Goal: Information Seeking & Learning: Learn about a topic

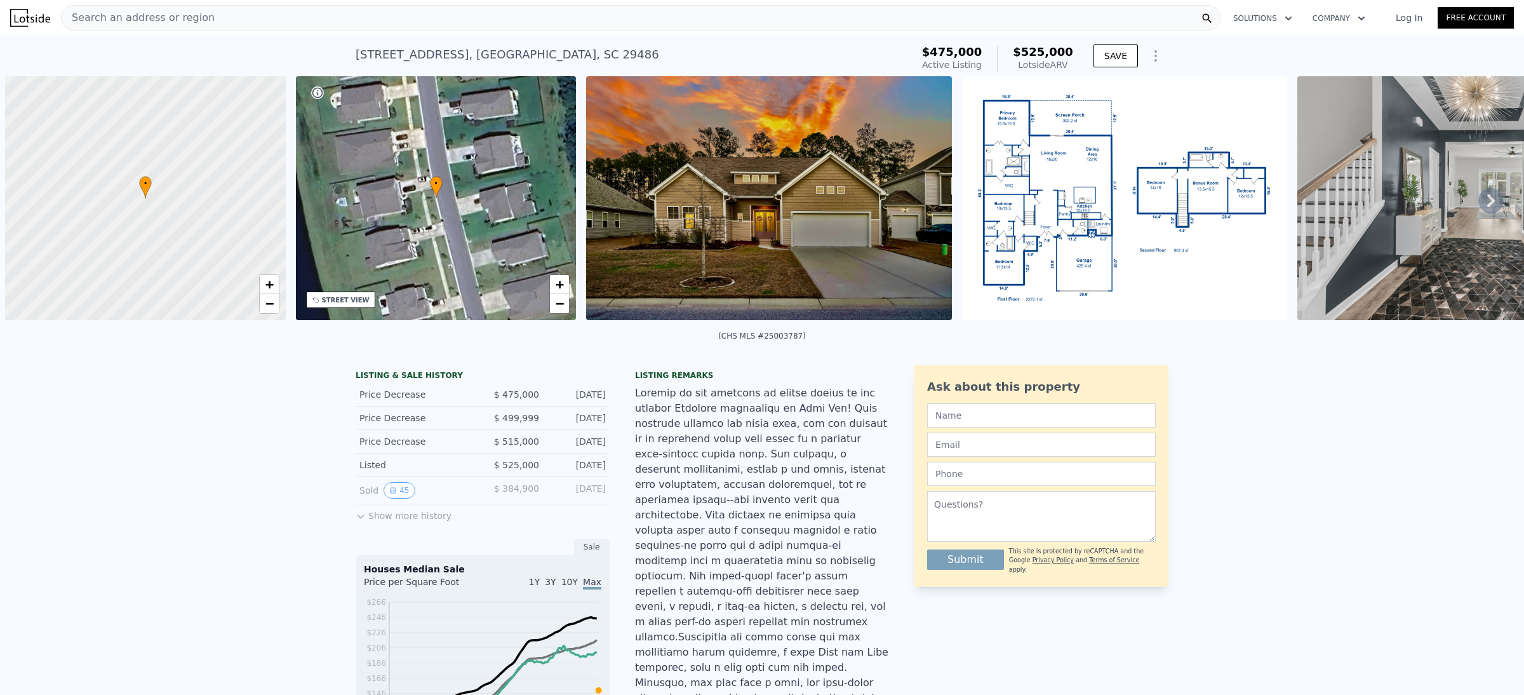
scroll to position [0, 5]
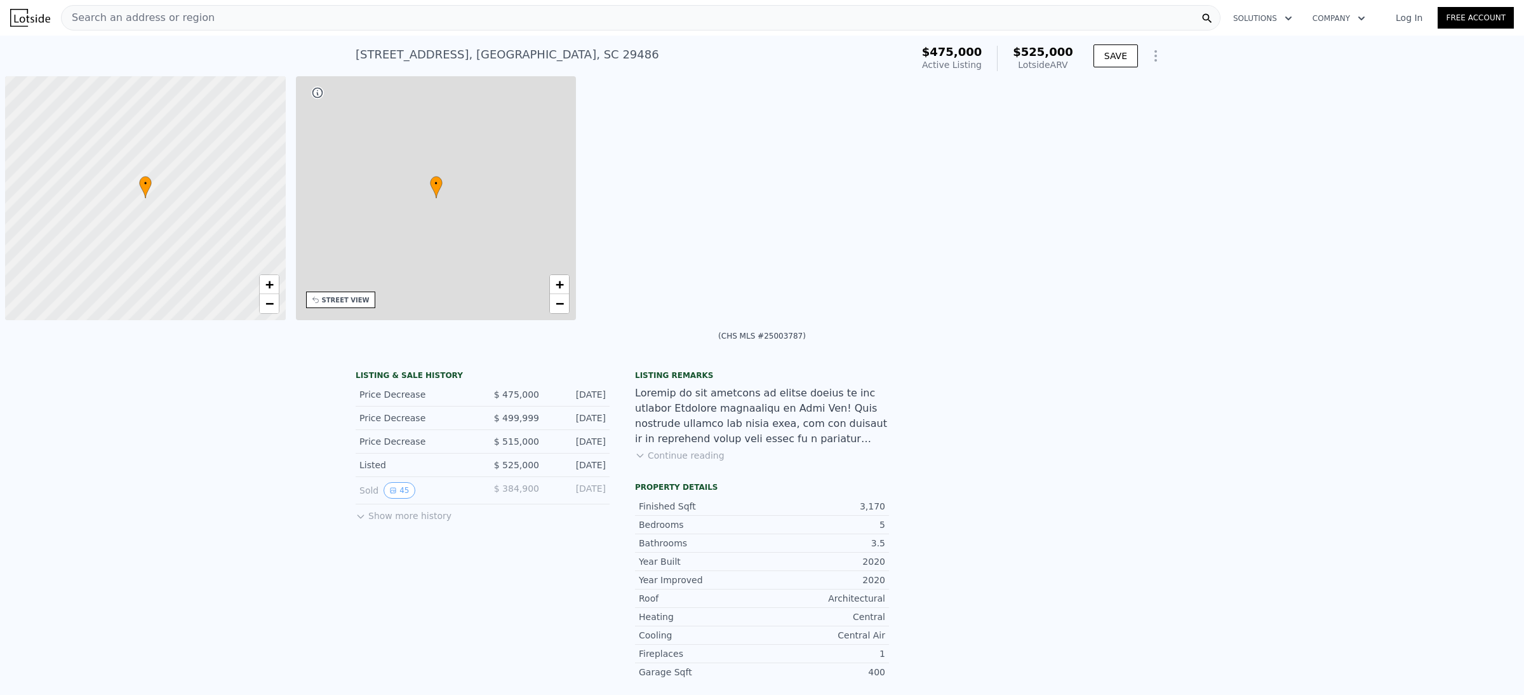
scroll to position [0, 5]
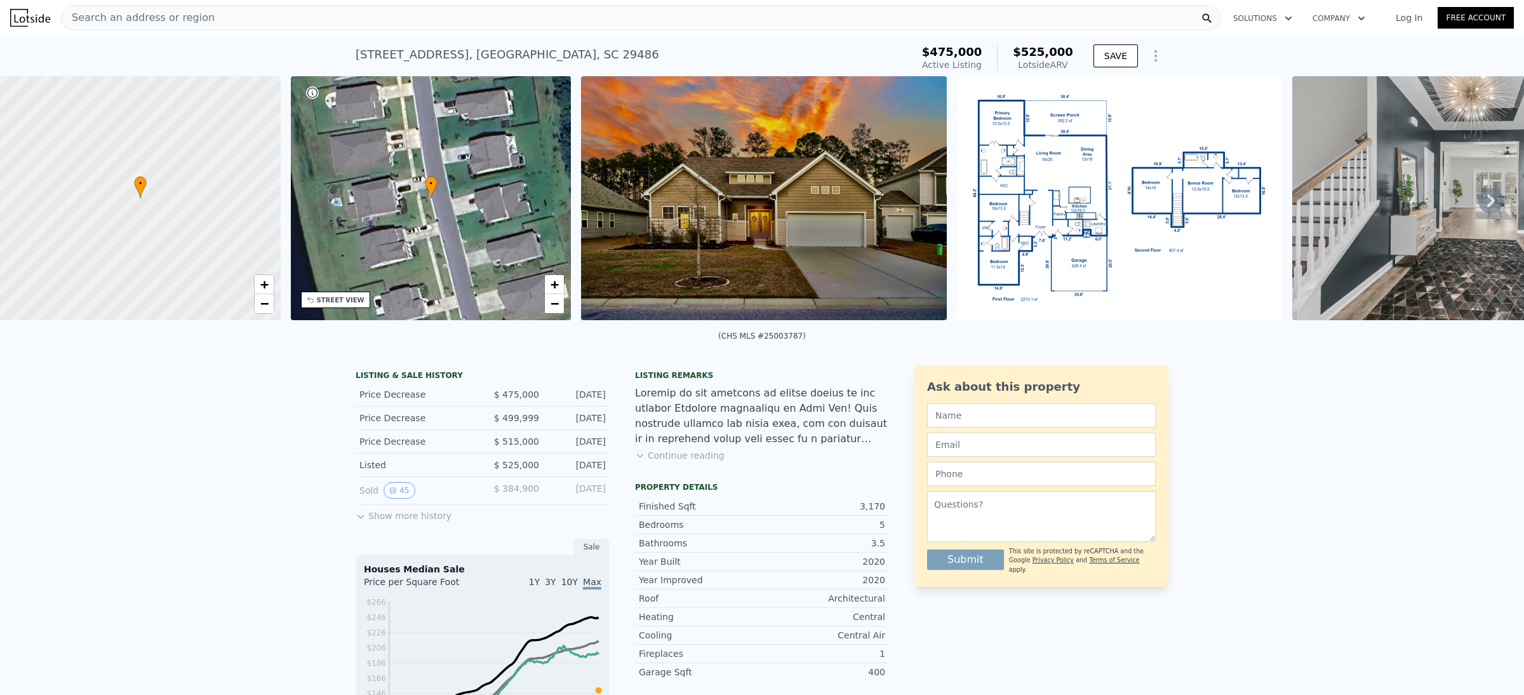
click at [1479, 206] on icon at bounding box center [1490, 200] width 25 height 25
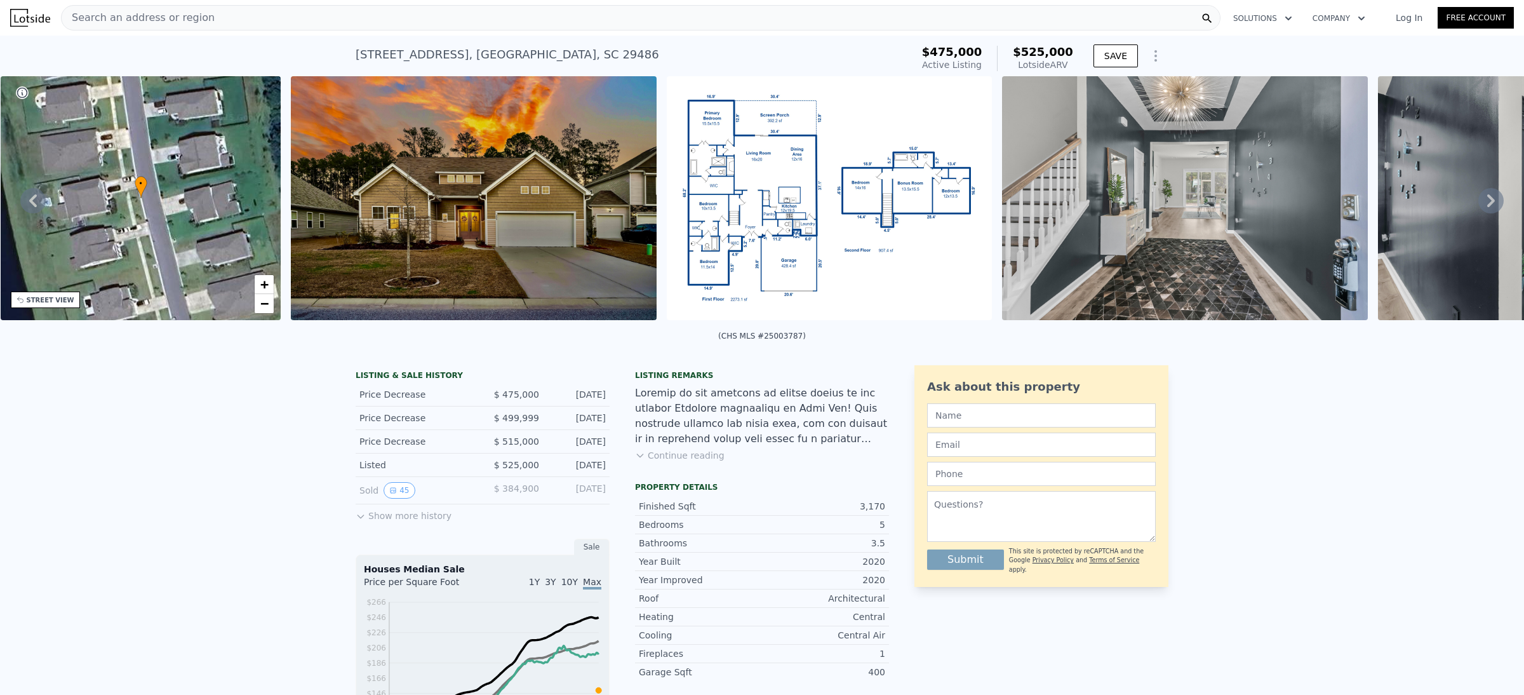
click at [1479, 206] on icon at bounding box center [1490, 200] width 25 height 25
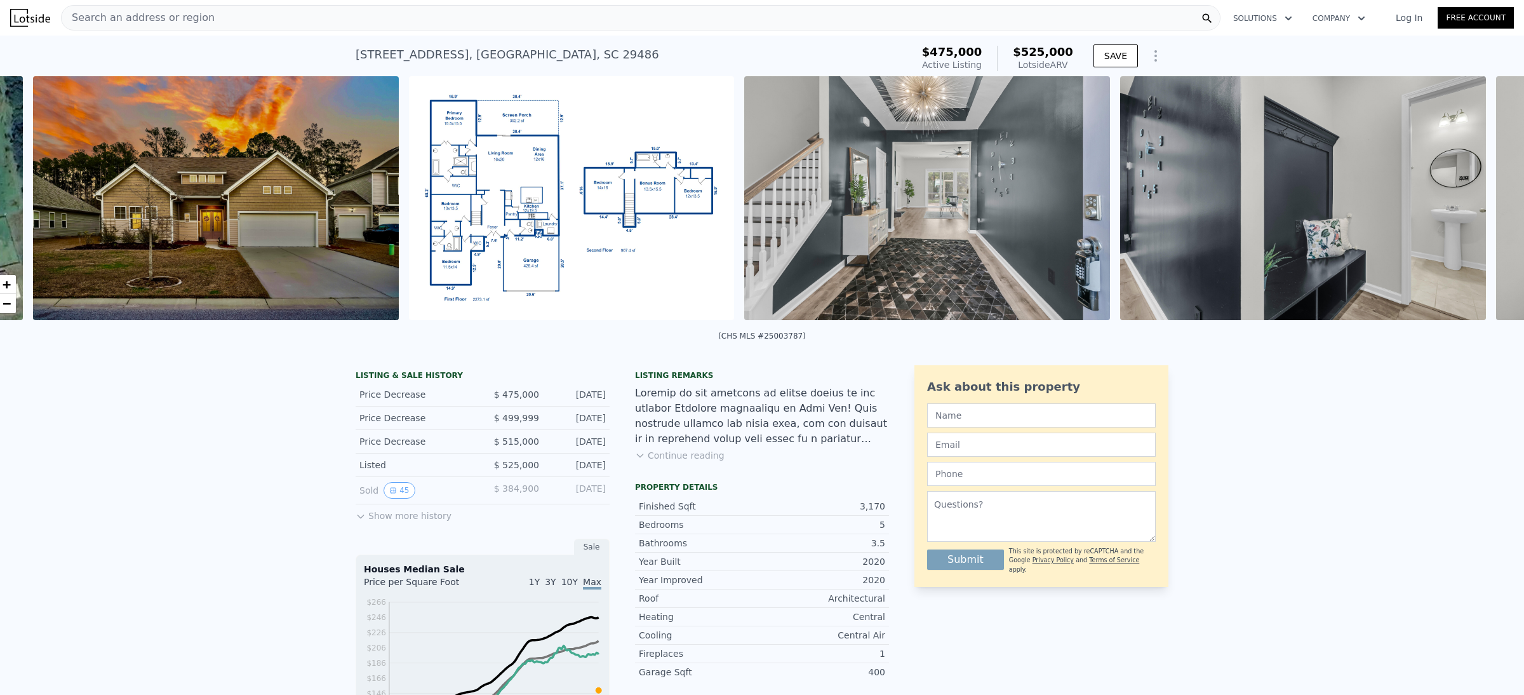
scroll to position [0, 581]
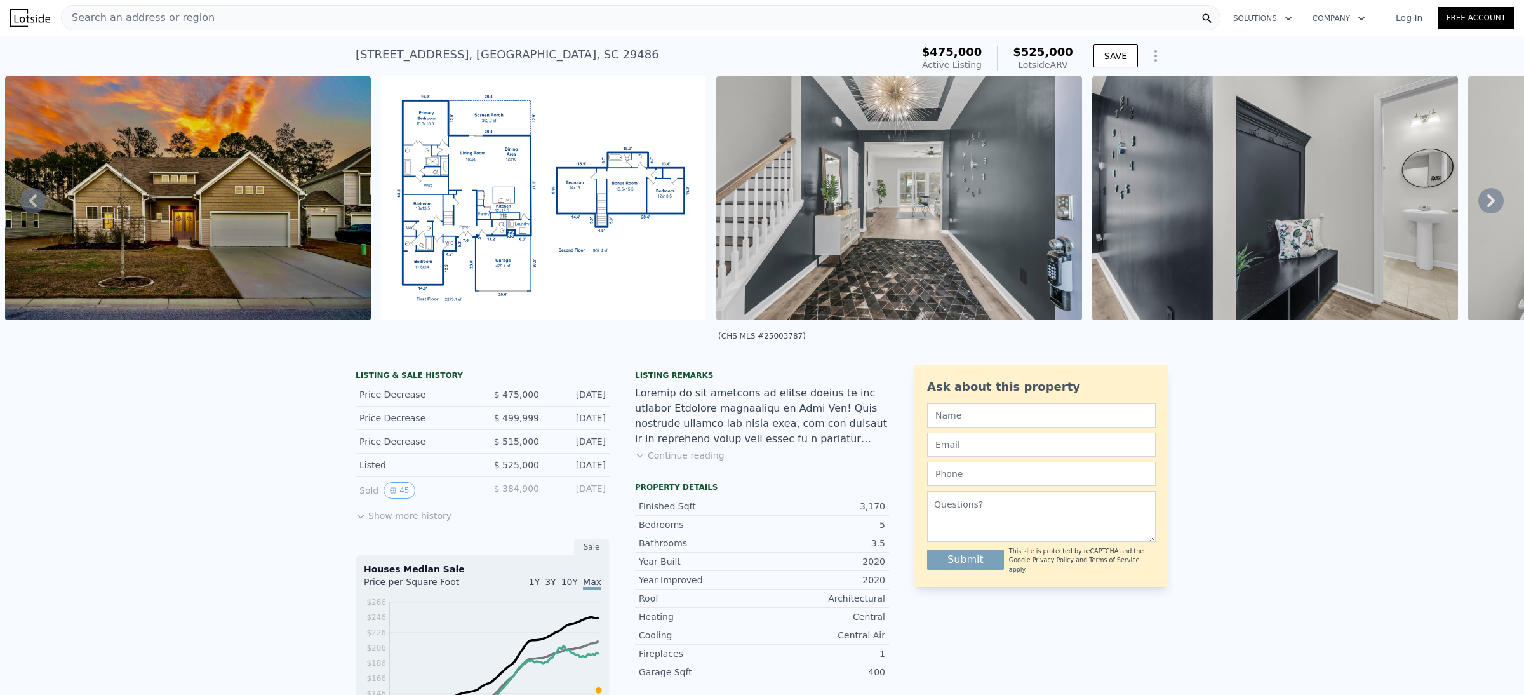
click at [1479, 206] on icon at bounding box center [1490, 200] width 25 height 25
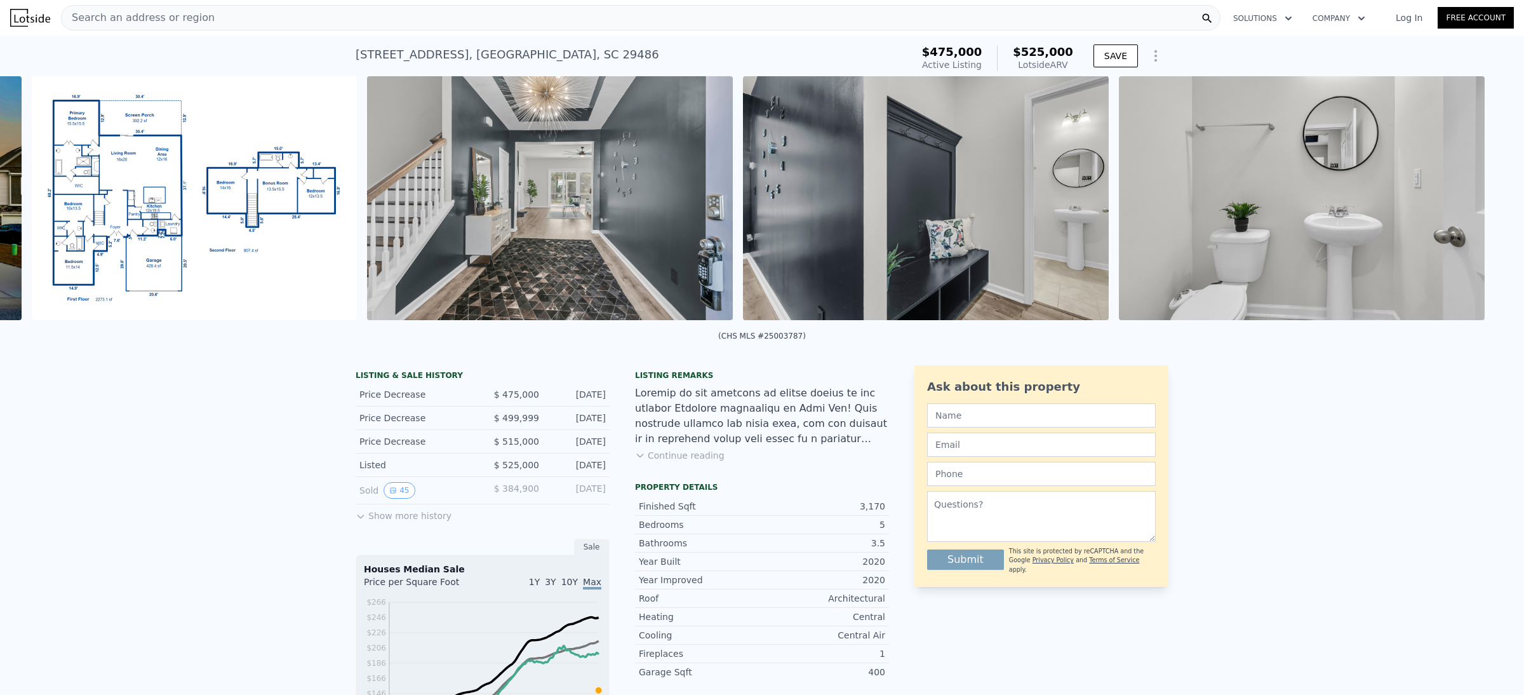
scroll to position [0, 956]
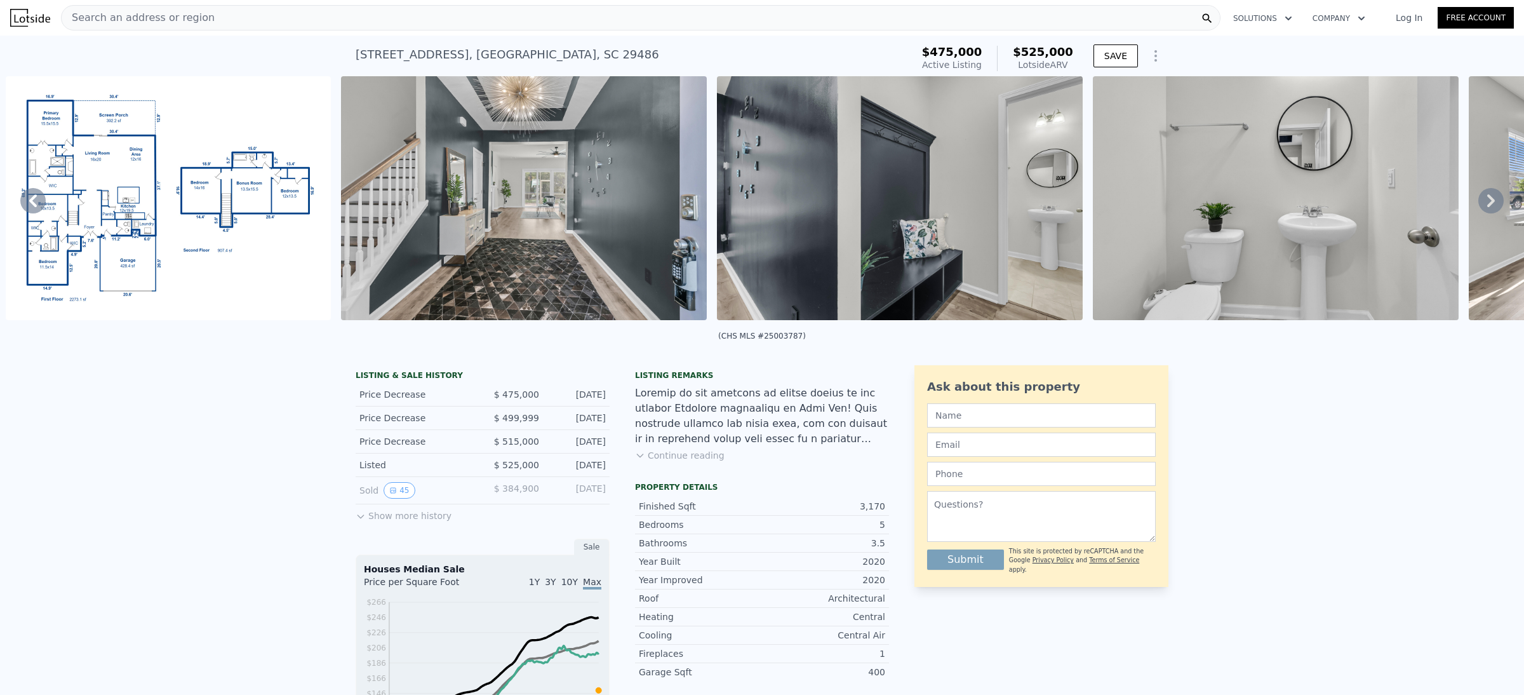
click at [1479, 206] on div "• + − • + − STREET VIEW Loading... SATELLITE VIEW" at bounding box center [762, 200] width 1524 height 248
click at [1479, 206] on icon at bounding box center [1490, 200] width 25 height 25
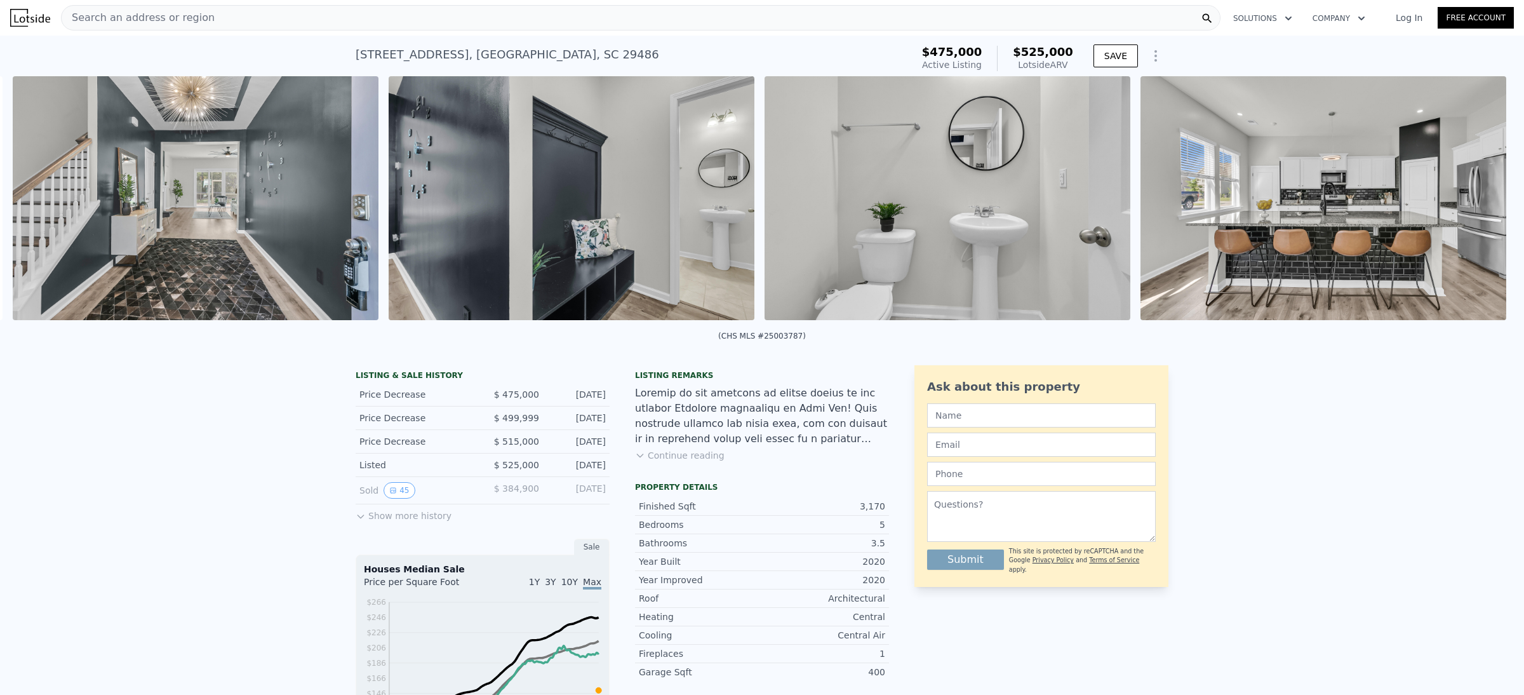
scroll to position [0, 1292]
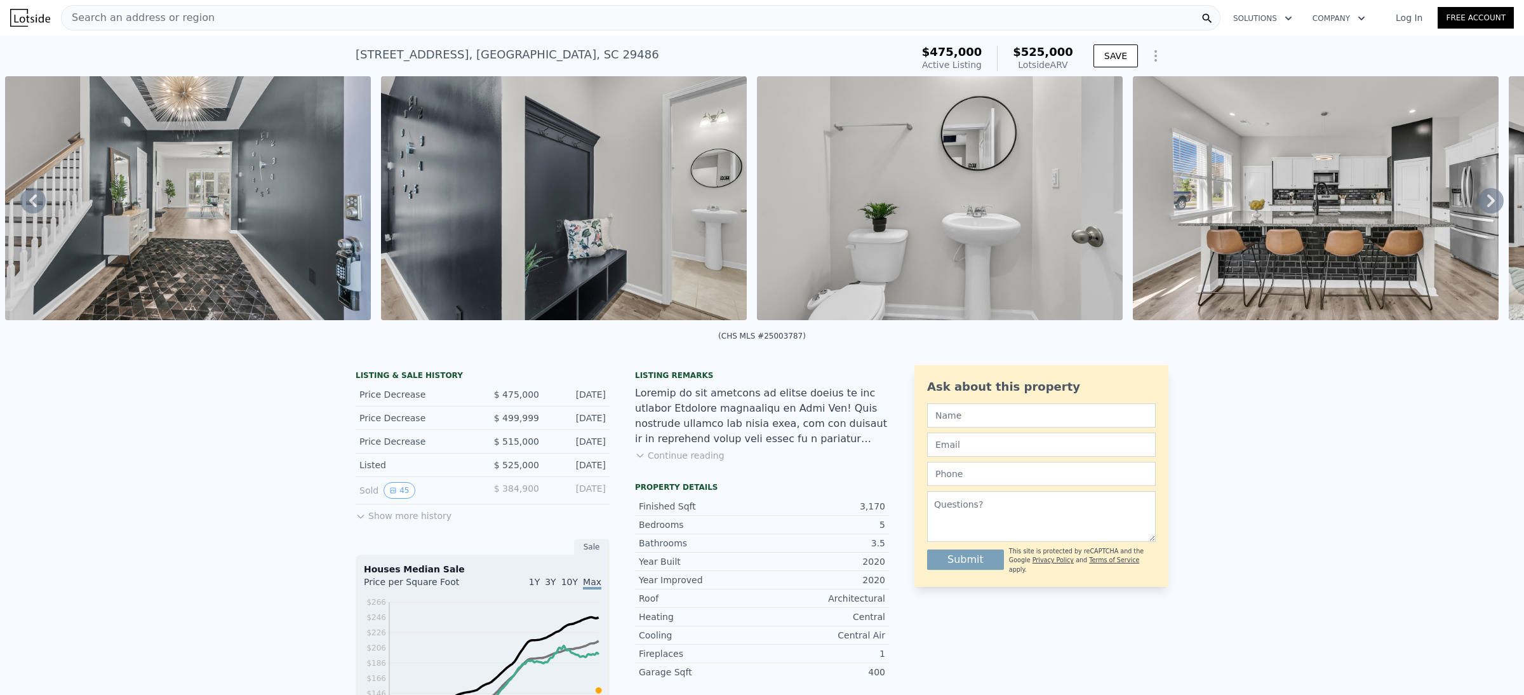
click at [1479, 206] on icon at bounding box center [1490, 200] width 25 height 25
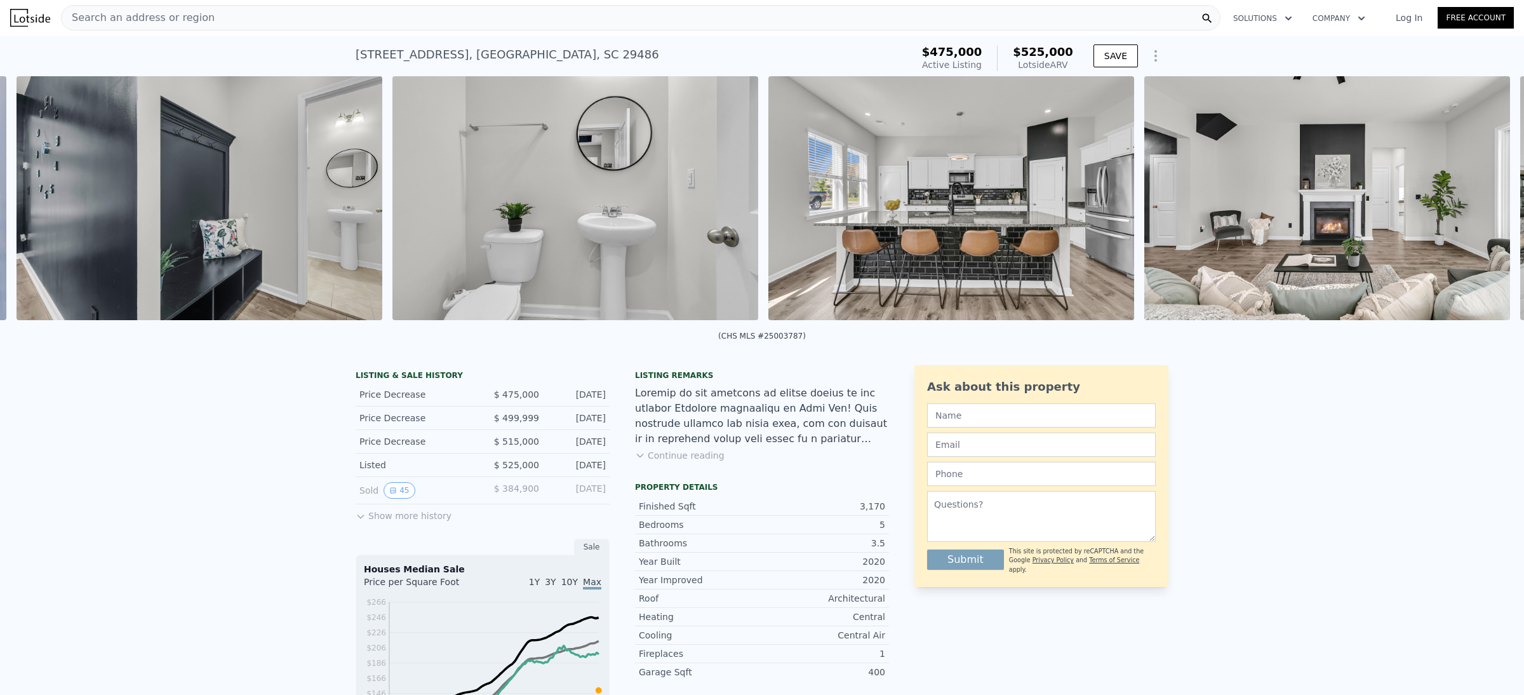
scroll to position [0, 1668]
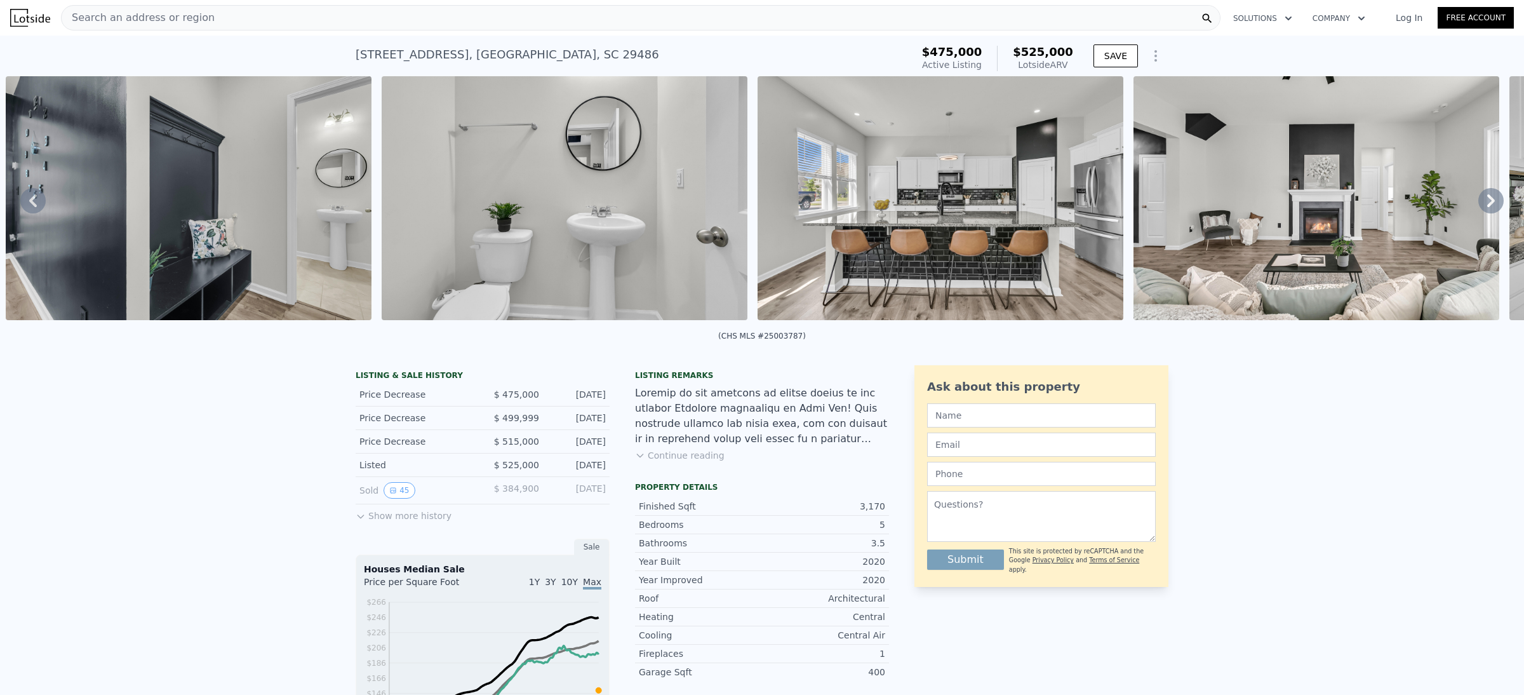
click at [1479, 206] on icon at bounding box center [1490, 200] width 25 height 25
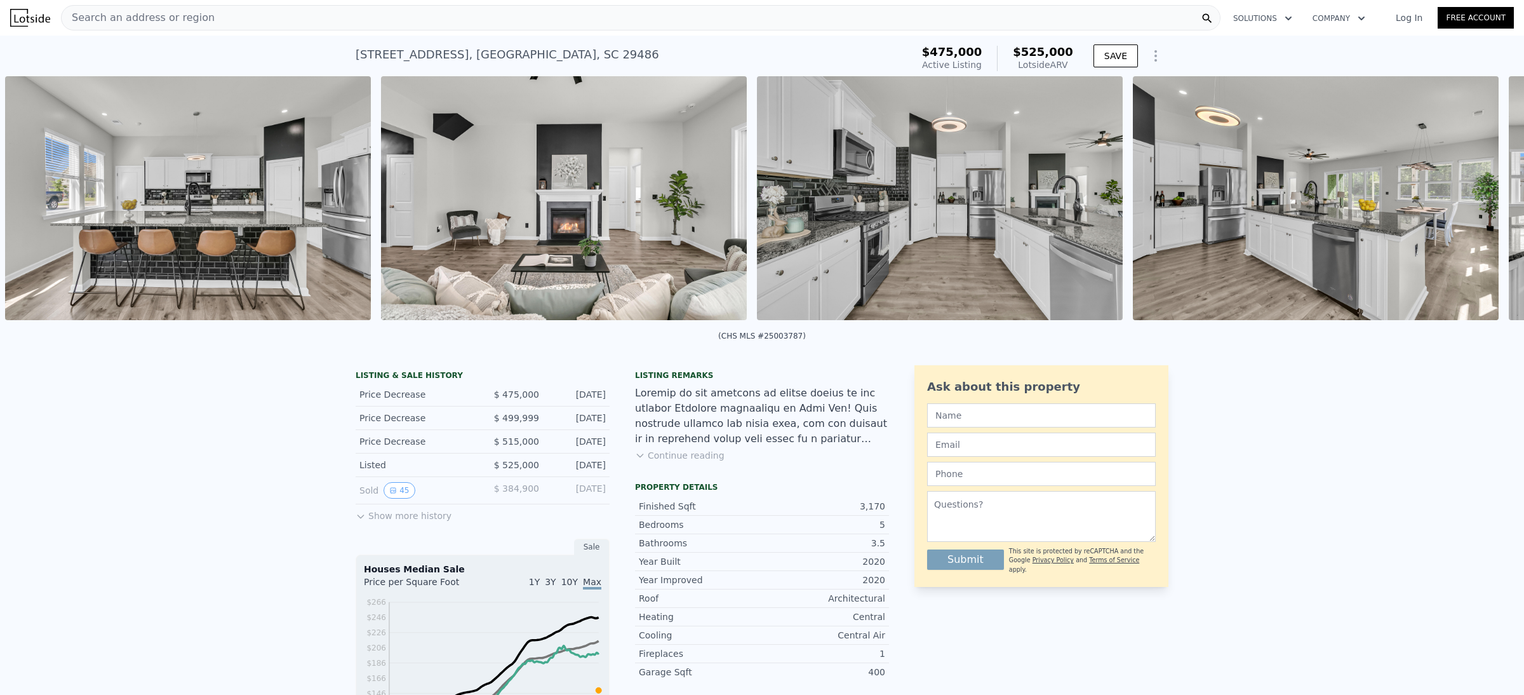
click at [1479, 206] on div "• + − • + − STREET VIEW Loading... SATELLITE VIEW" at bounding box center [762, 200] width 1524 height 248
click at [1479, 206] on icon at bounding box center [1490, 200] width 25 height 25
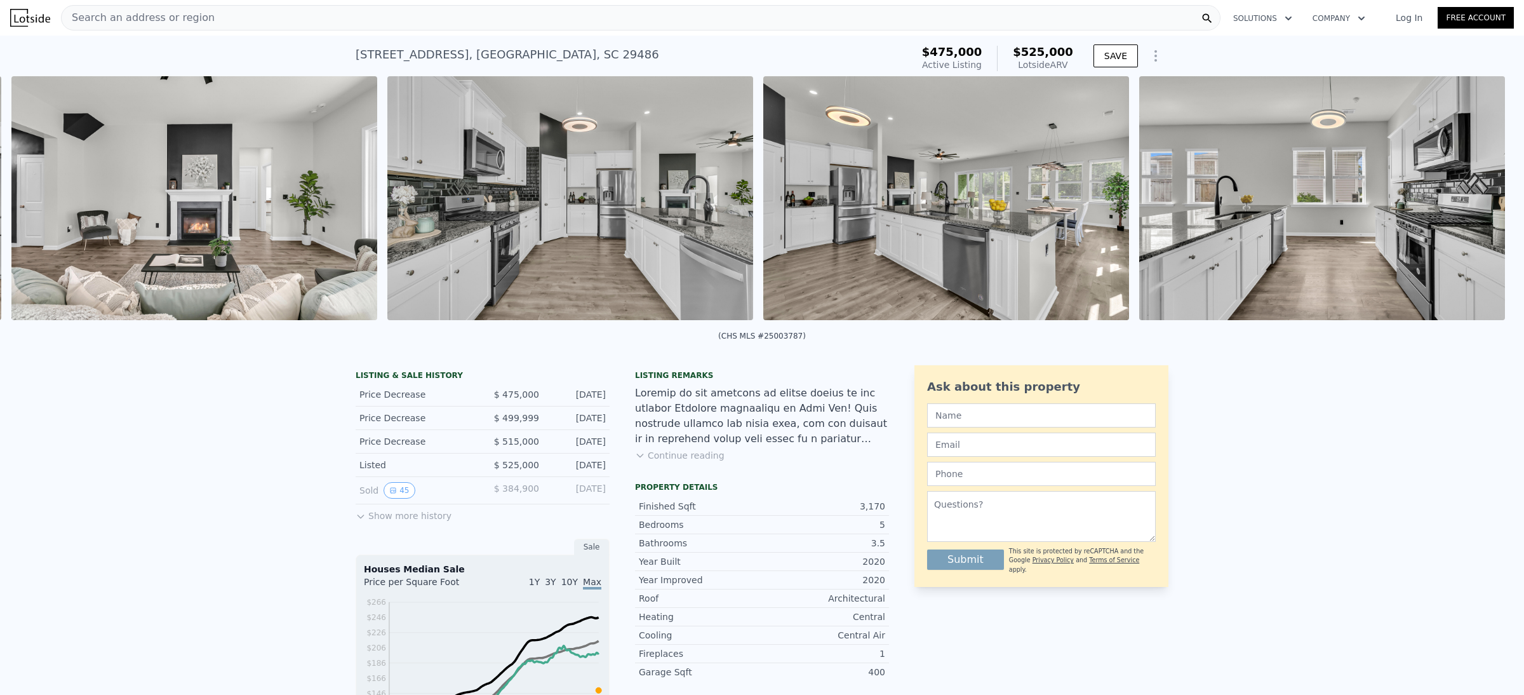
scroll to position [0, 2796]
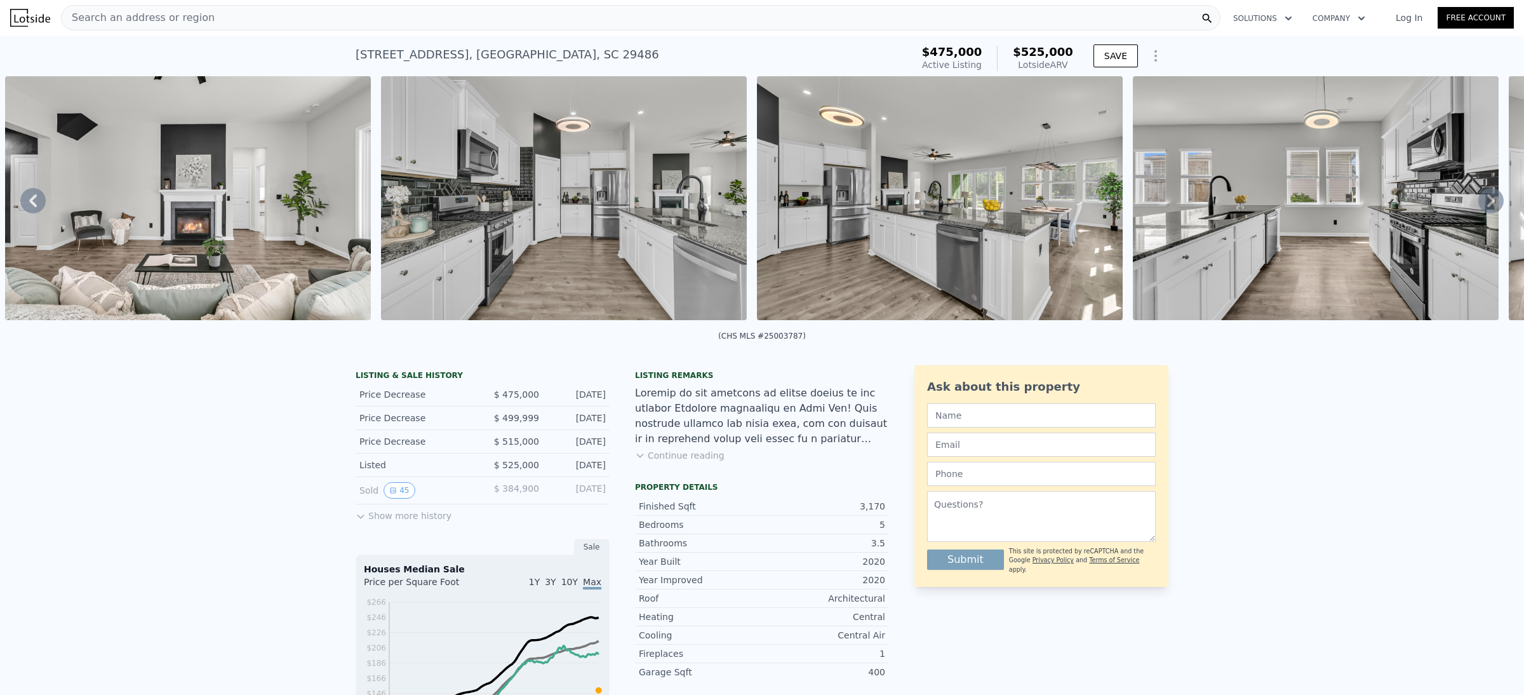
click at [1479, 206] on icon at bounding box center [1490, 200] width 25 height 25
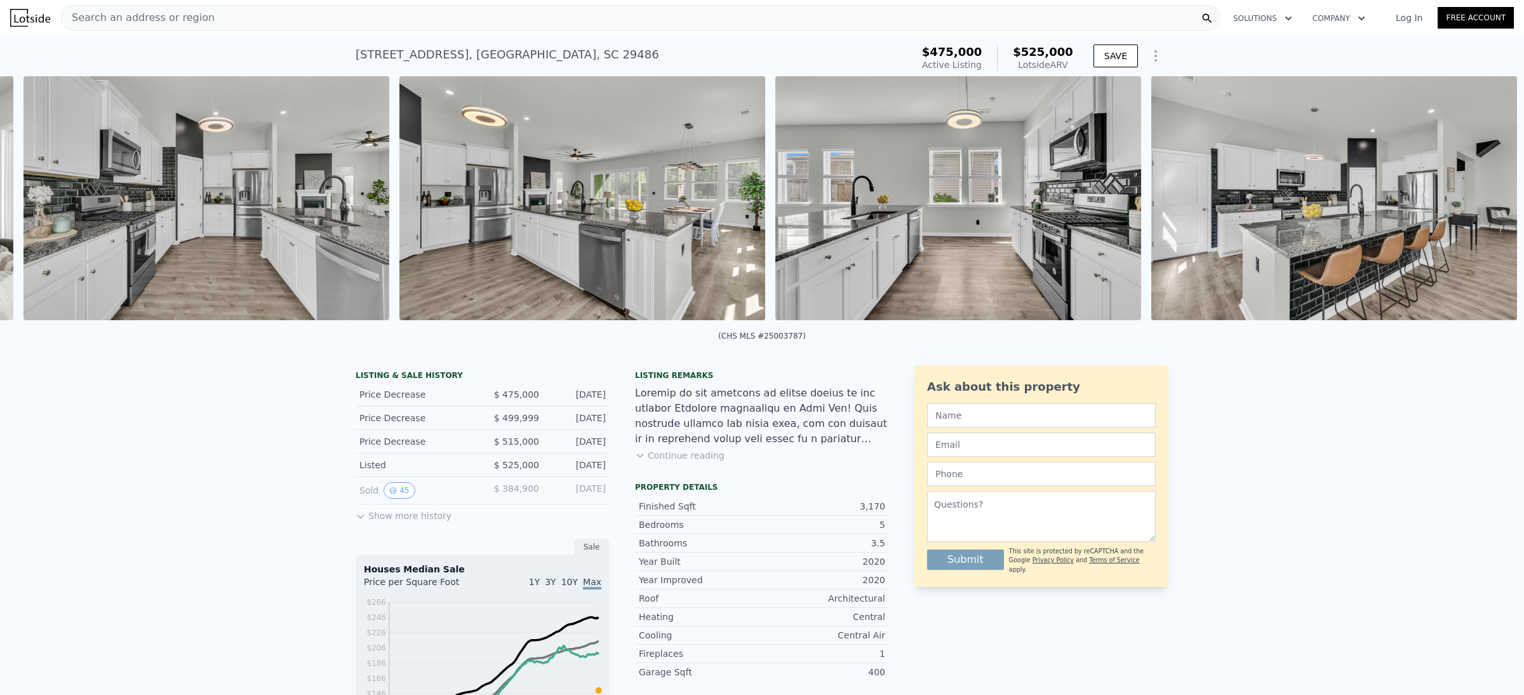
scroll to position [0, 3172]
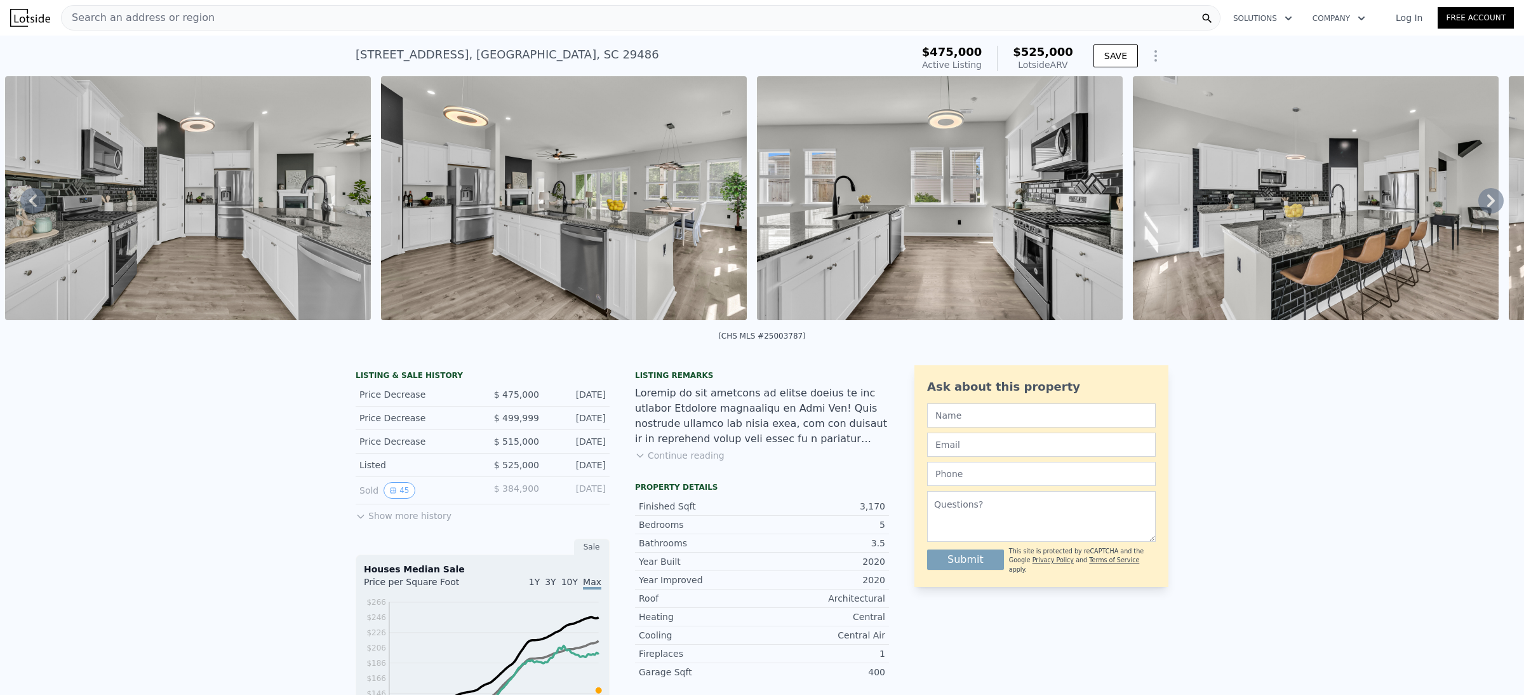
click at [1479, 206] on icon at bounding box center [1490, 200] width 25 height 25
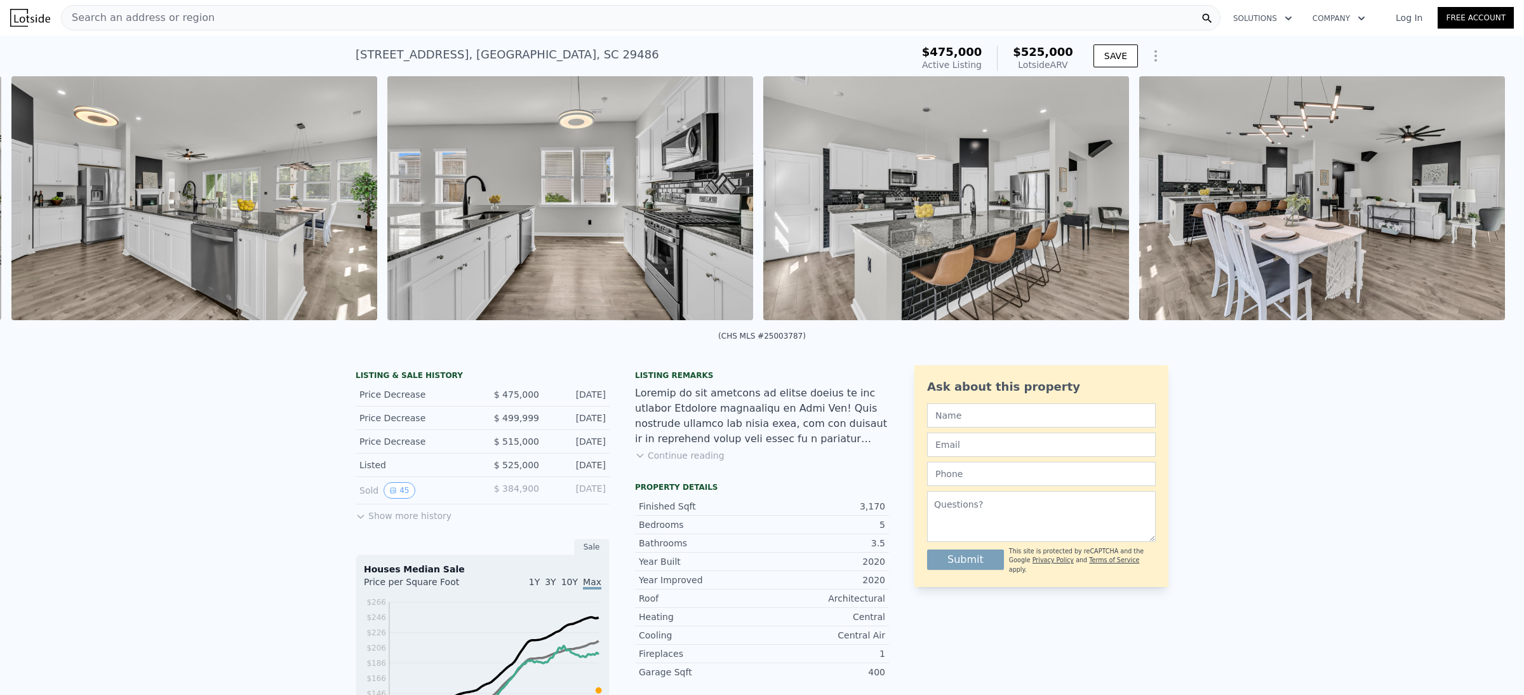
scroll to position [0, 3547]
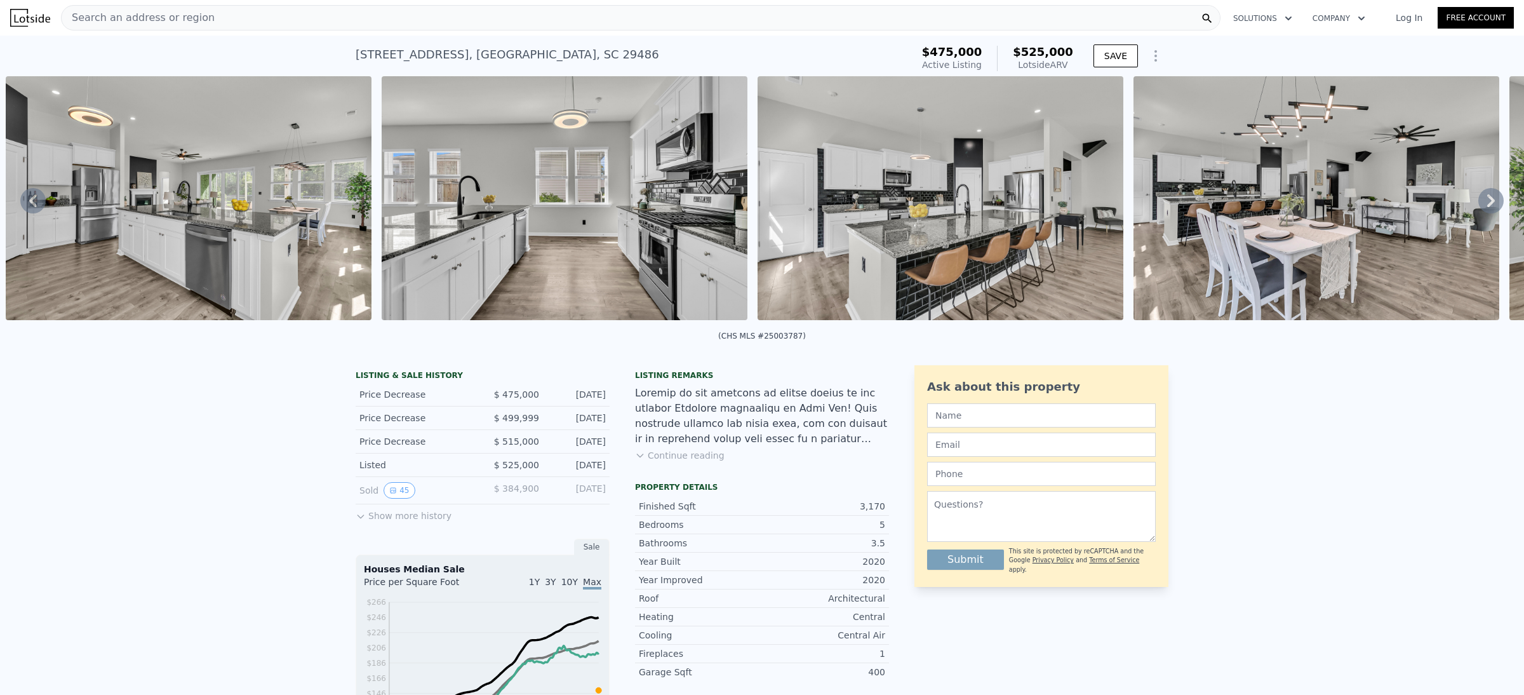
click at [1479, 206] on icon at bounding box center [1490, 200] width 25 height 25
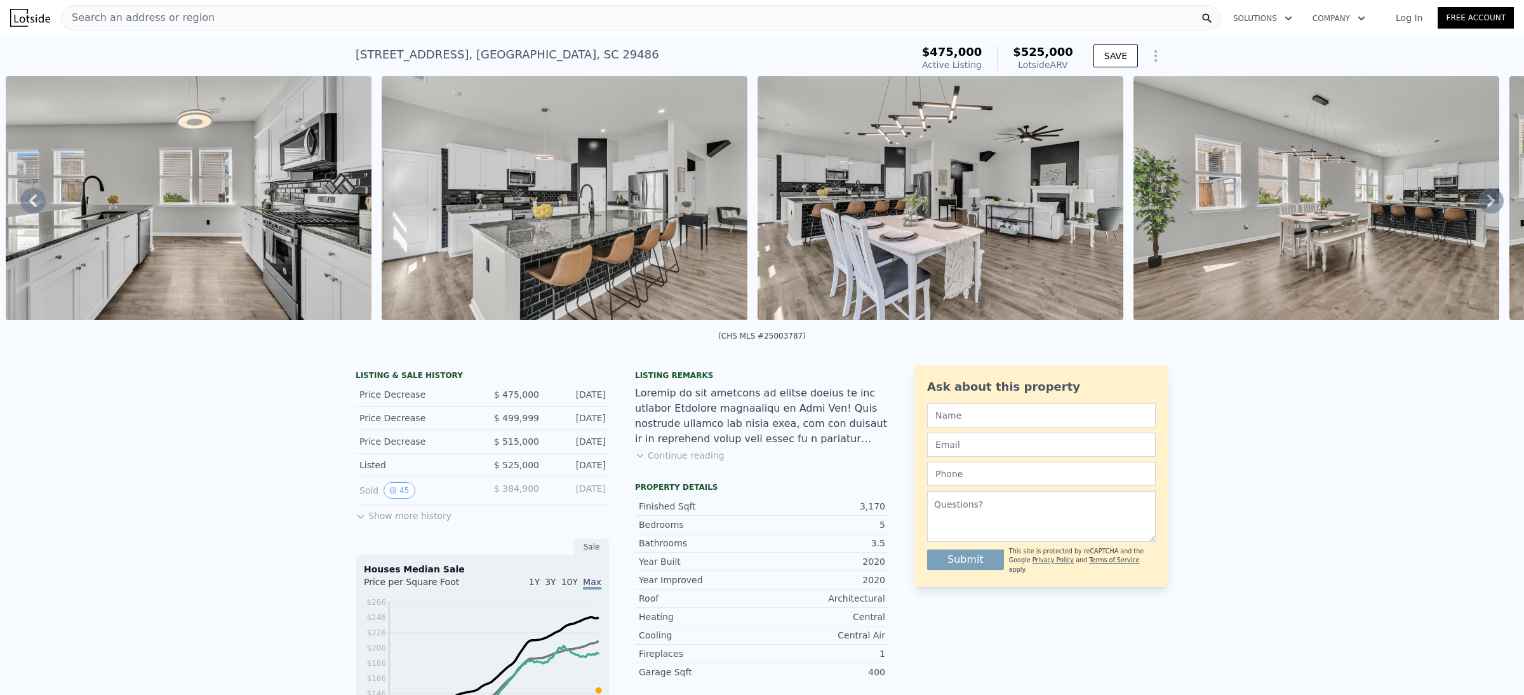
click at [1479, 206] on icon at bounding box center [1490, 200] width 25 height 25
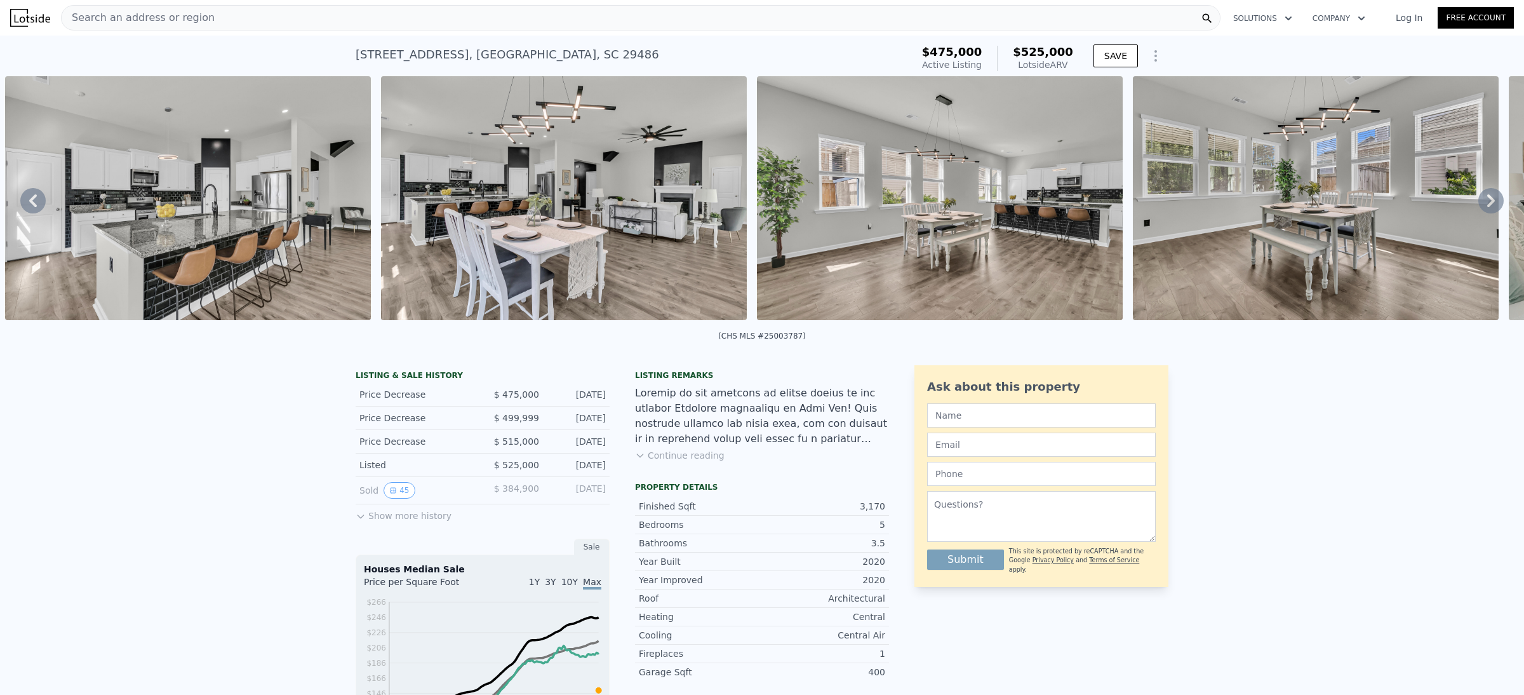
click at [1479, 206] on icon at bounding box center [1490, 200] width 25 height 25
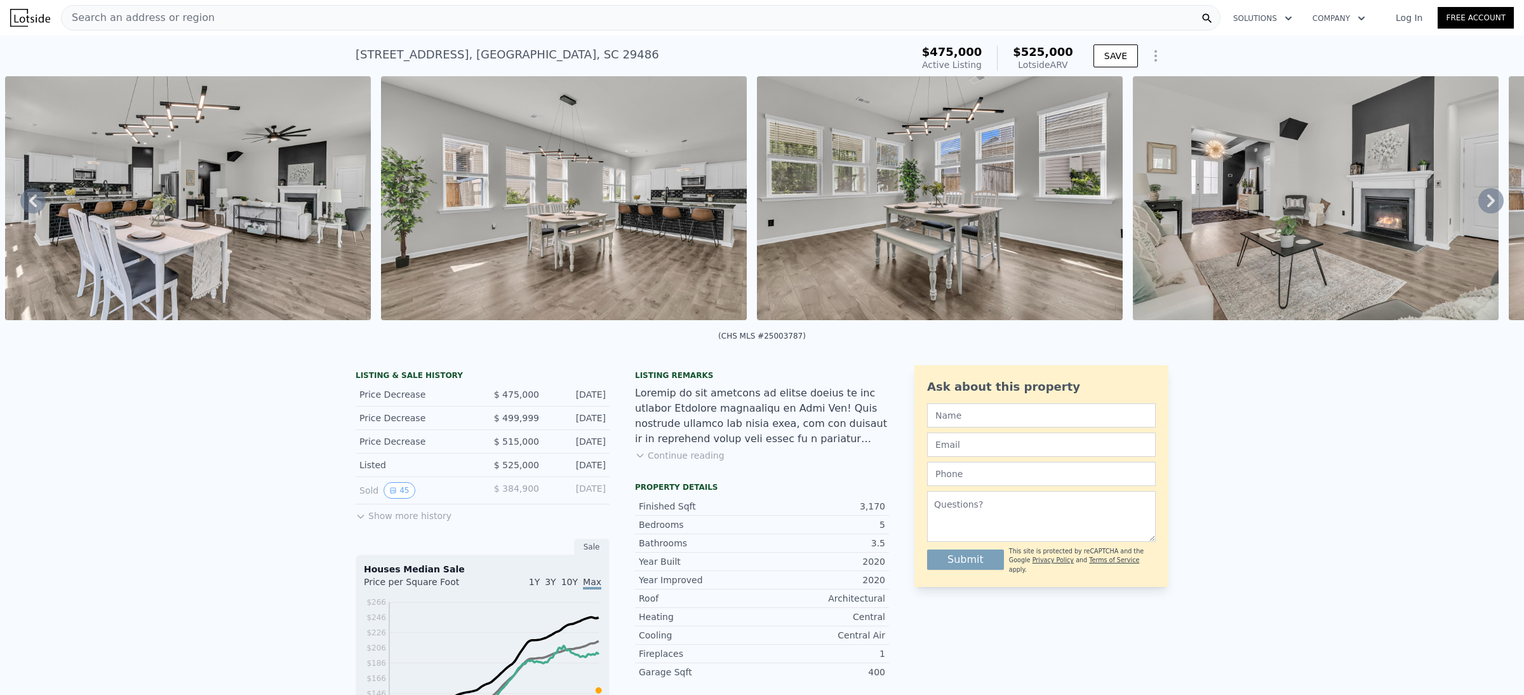
click at [1479, 206] on icon at bounding box center [1490, 200] width 25 height 25
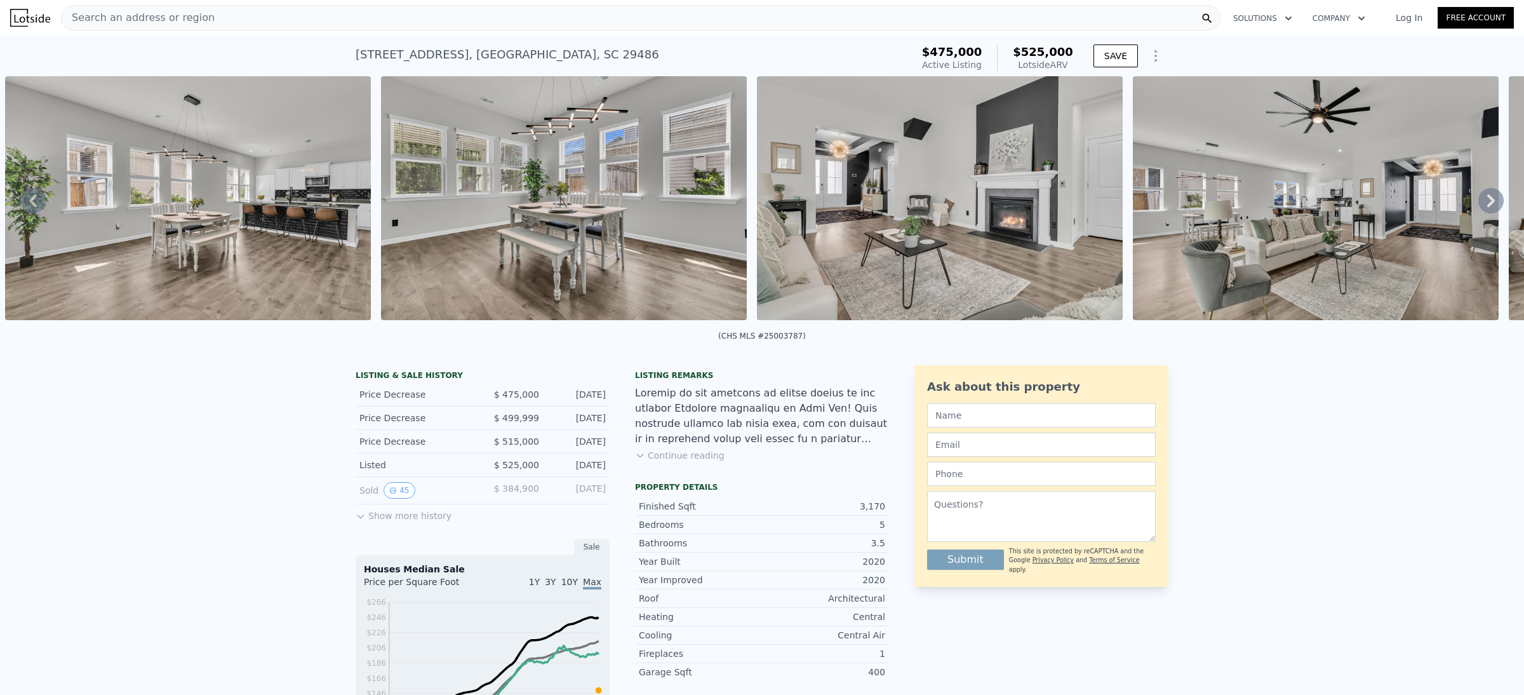
click at [1479, 206] on icon at bounding box center [1490, 200] width 25 height 25
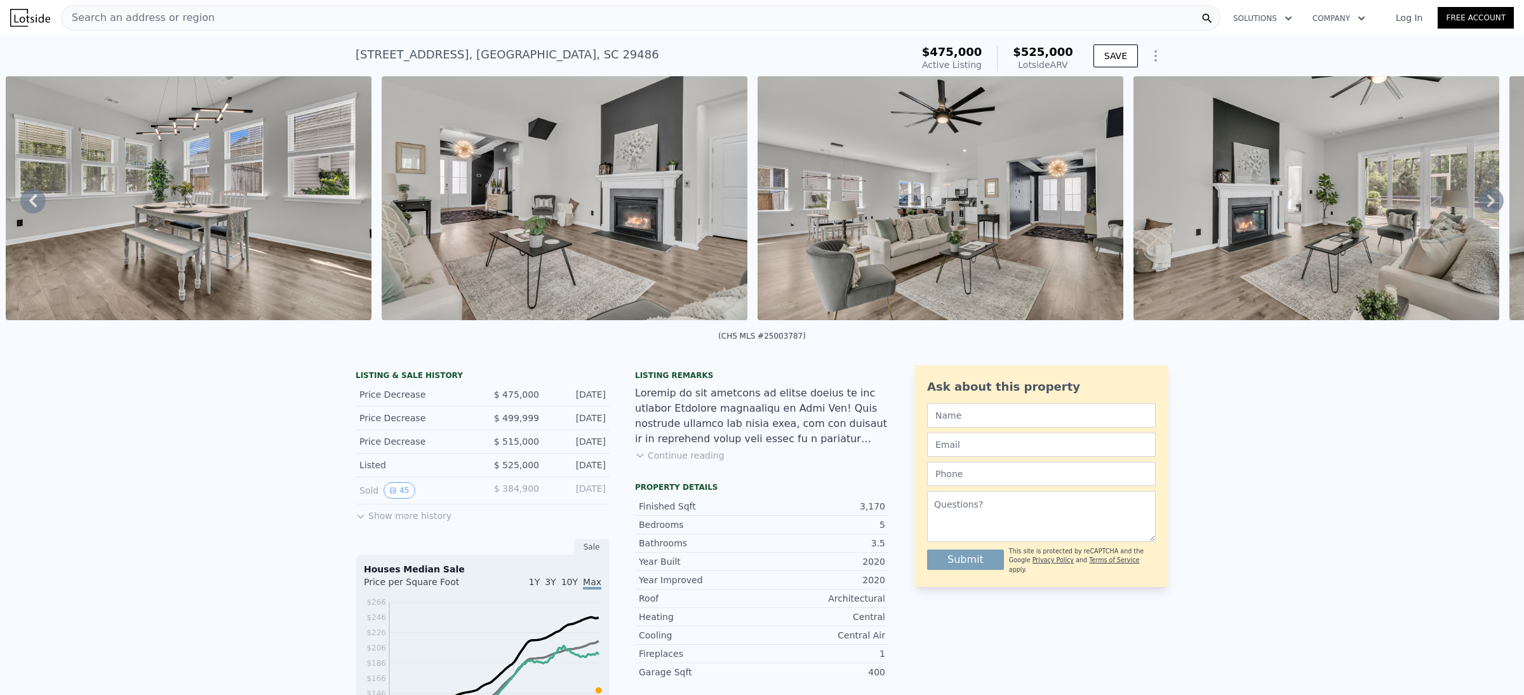
click at [1479, 206] on icon at bounding box center [1490, 200] width 25 height 25
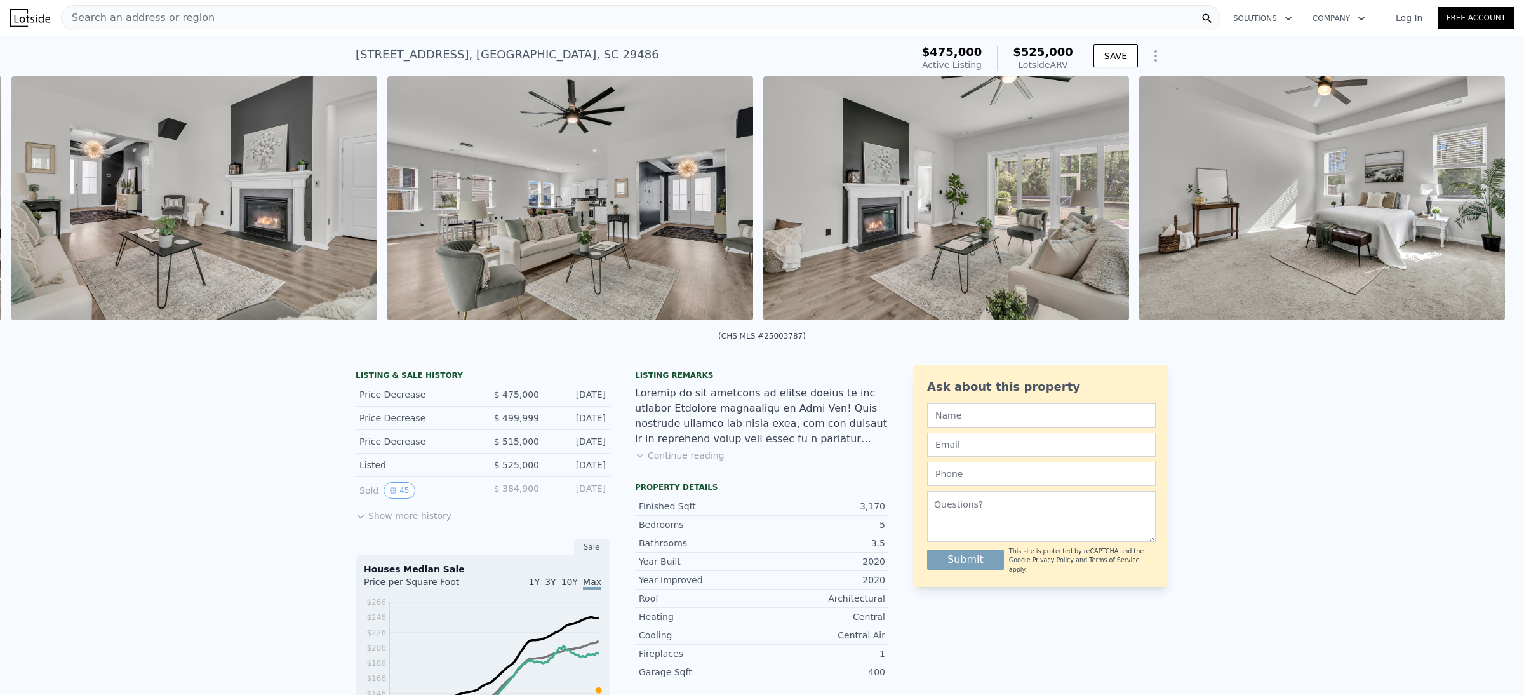
scroll to position [0, 5803]
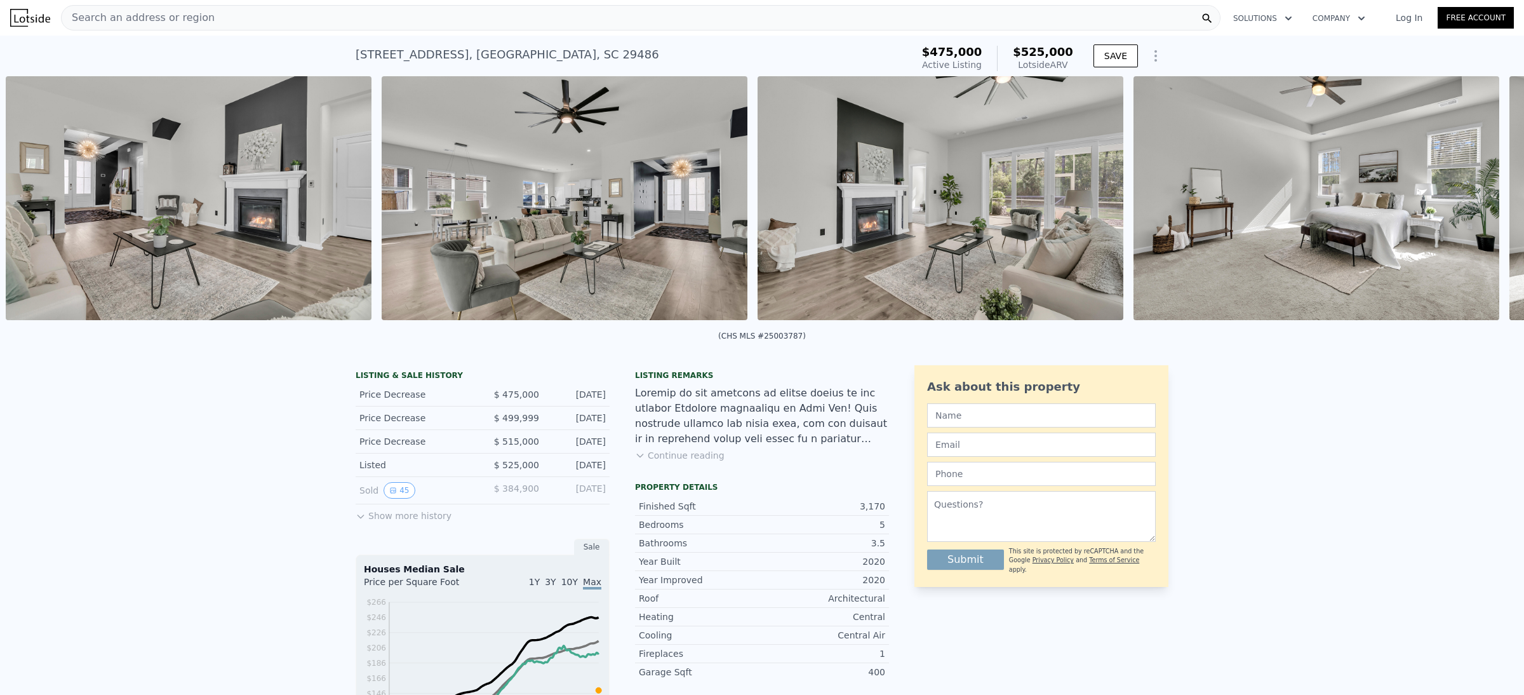
click at [1479, 206] on img at bounding box center [1317, 198] width 366 height 244
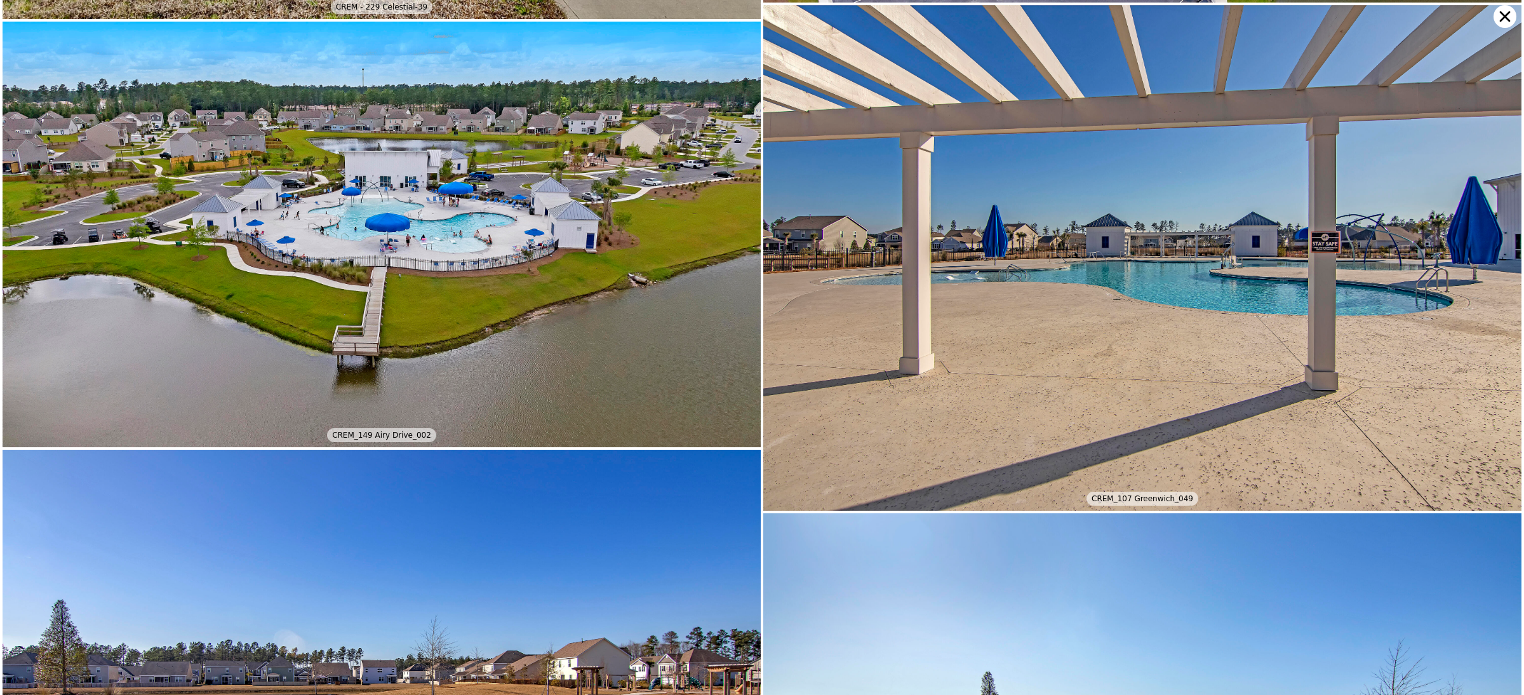
scroll to position [10081, 0]
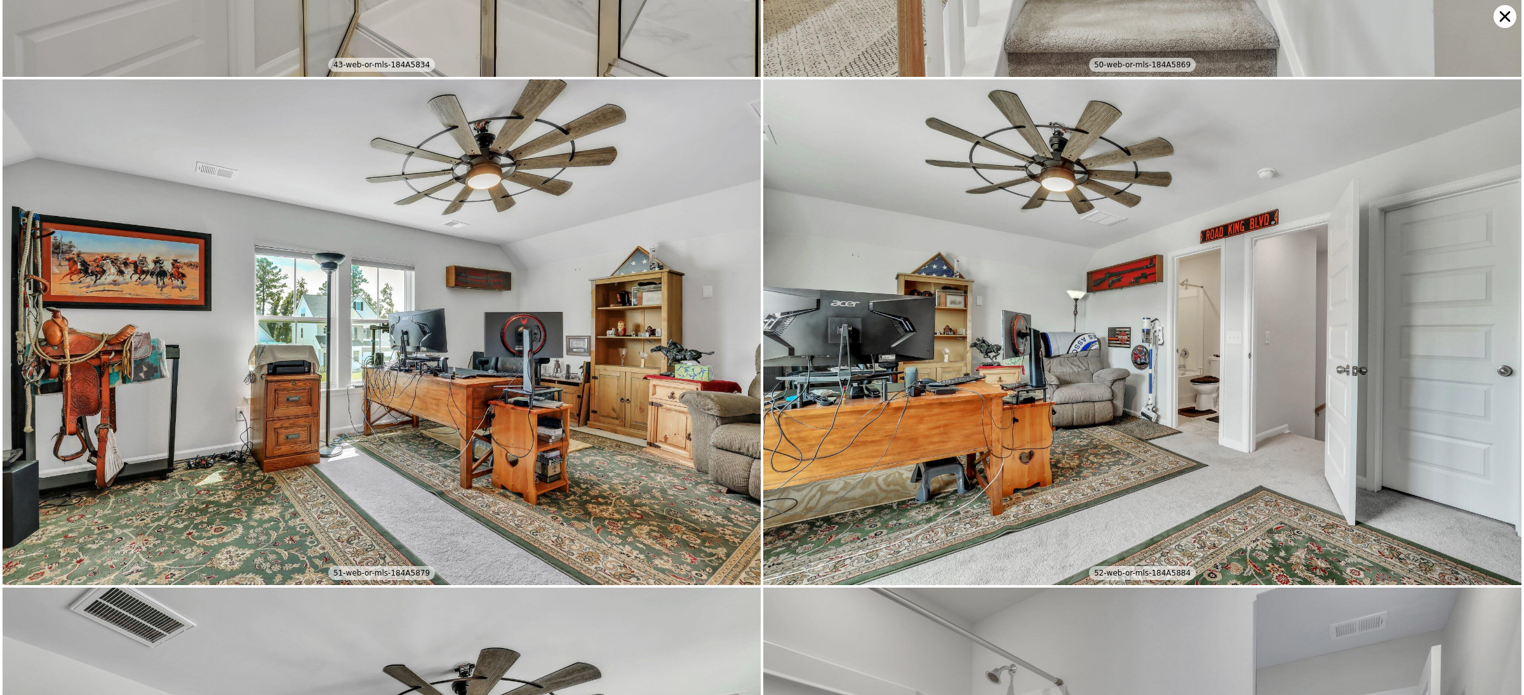
scroll to position [10078, 0]
click at [1505, 17] on icon at bounding box center [1505, 16] width 11 height 11
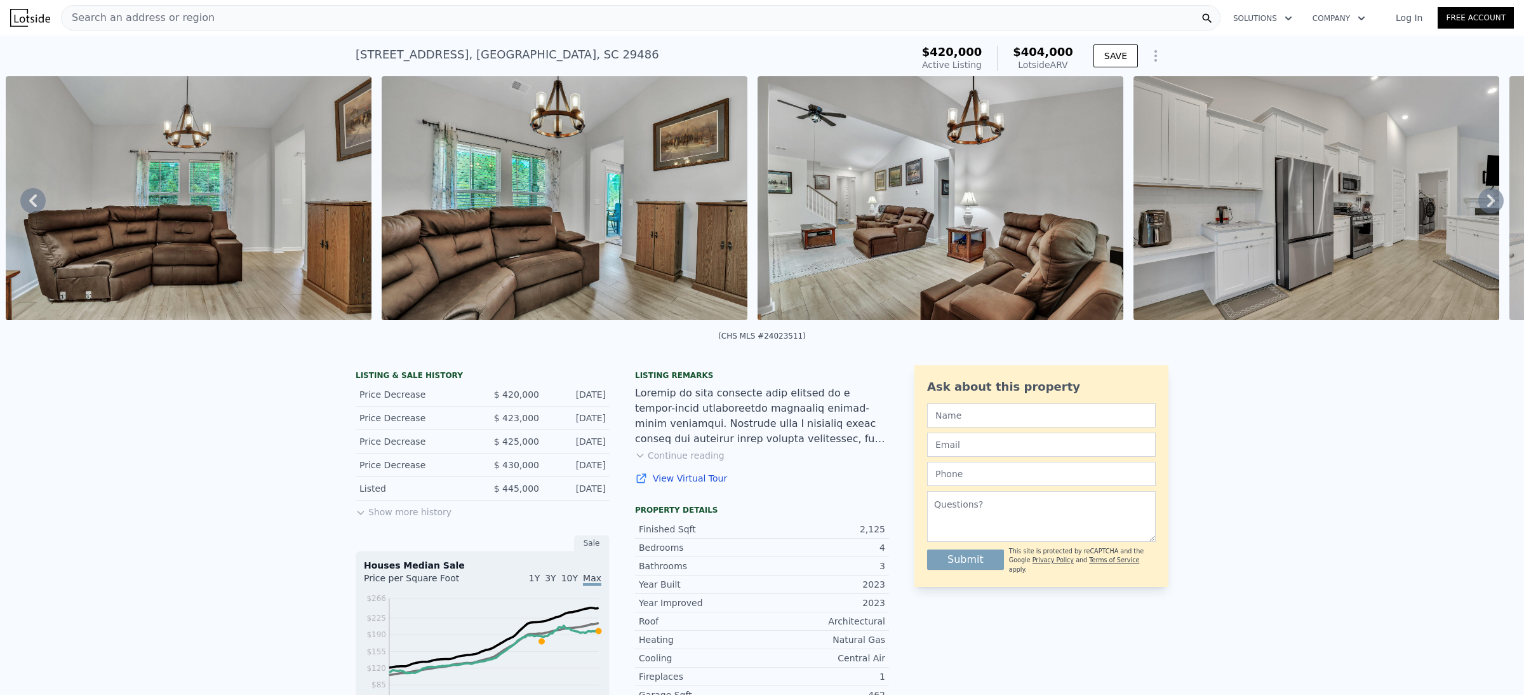
type input "3"
type input "4"
type input "2468"
type input "3399"
type input "6969.6"
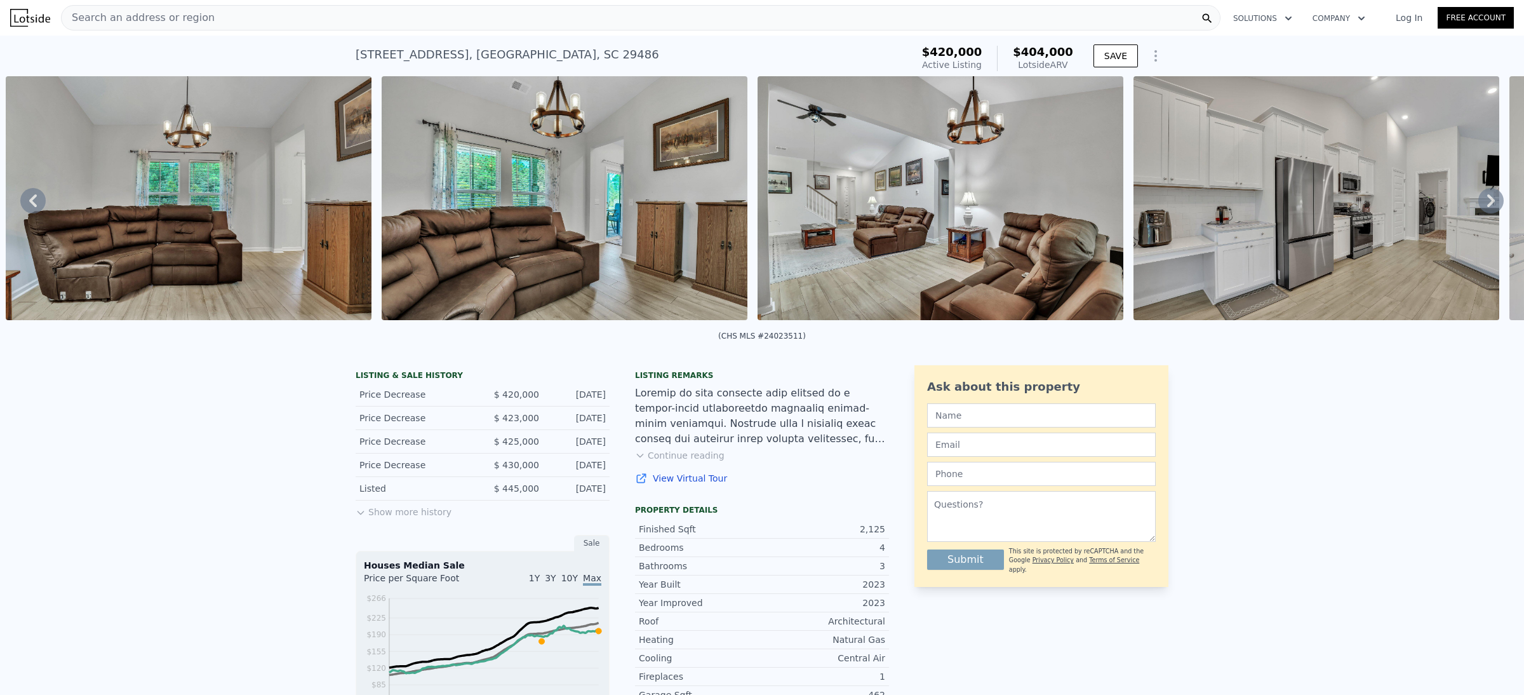
type input "13503.6"
type input "$ 525,000"
type input "-$ 9,007"
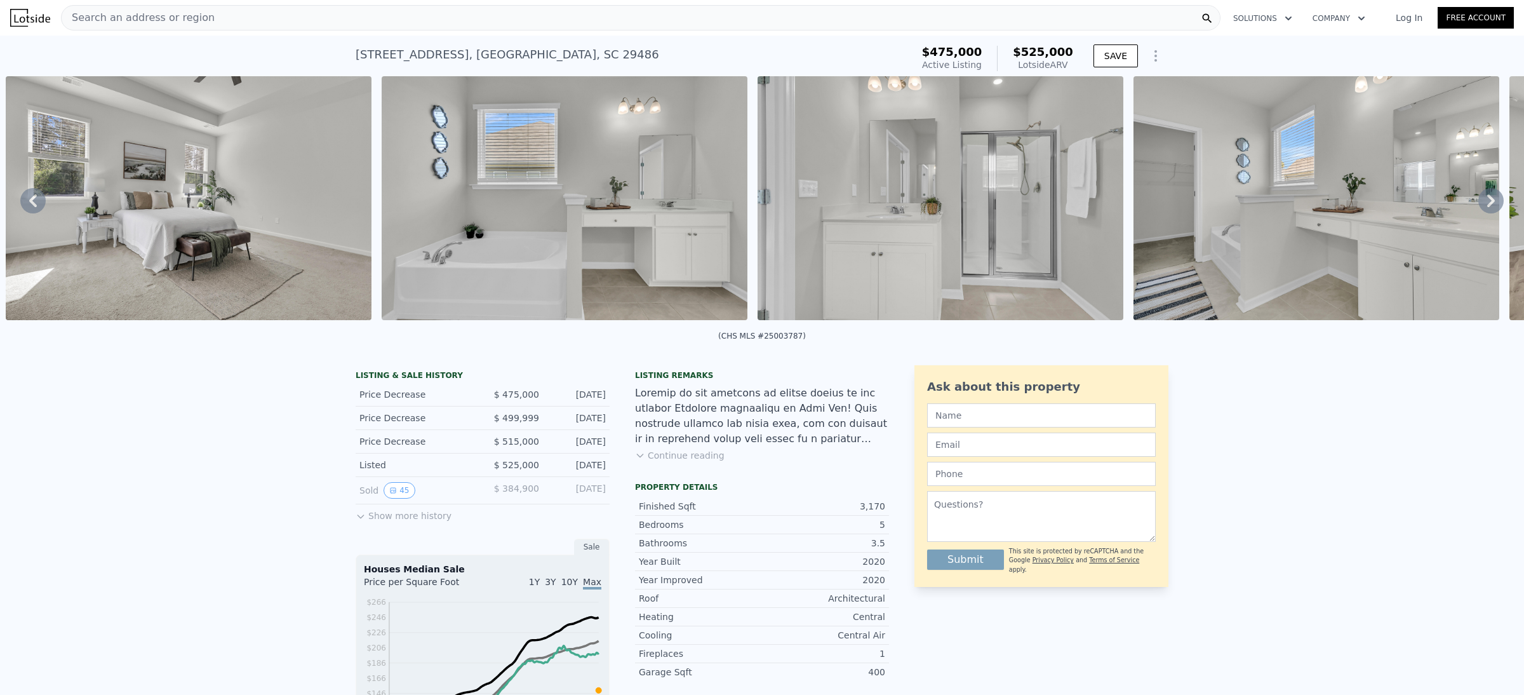
click at [692, 462] on button "Continue reading" at bounding box center [680, 455] width 90 height 13
